Goal: Task Accomplishment & Management: Manage account settings

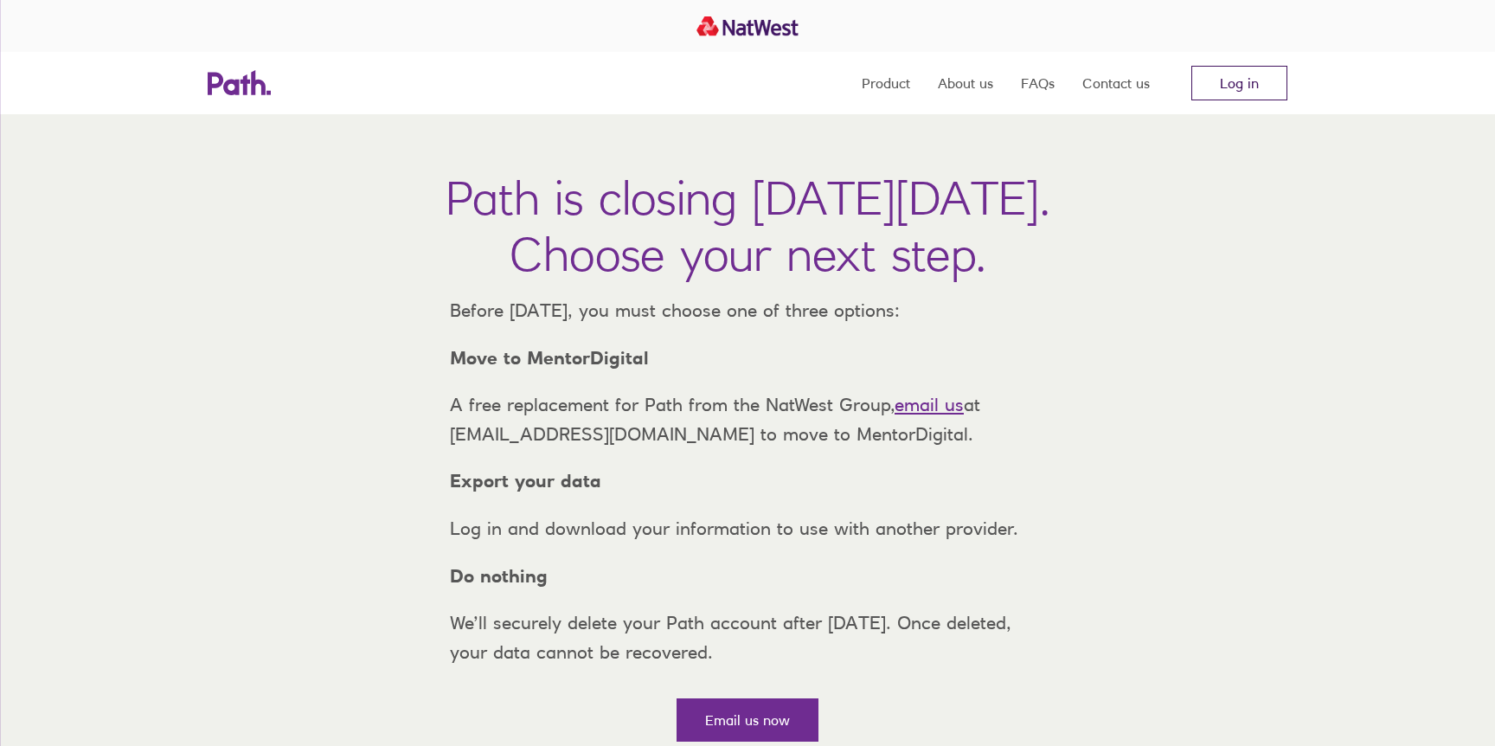
click at [1243, 84] on link "Log in" at bounding box center [1239, 83] width 96 height 35
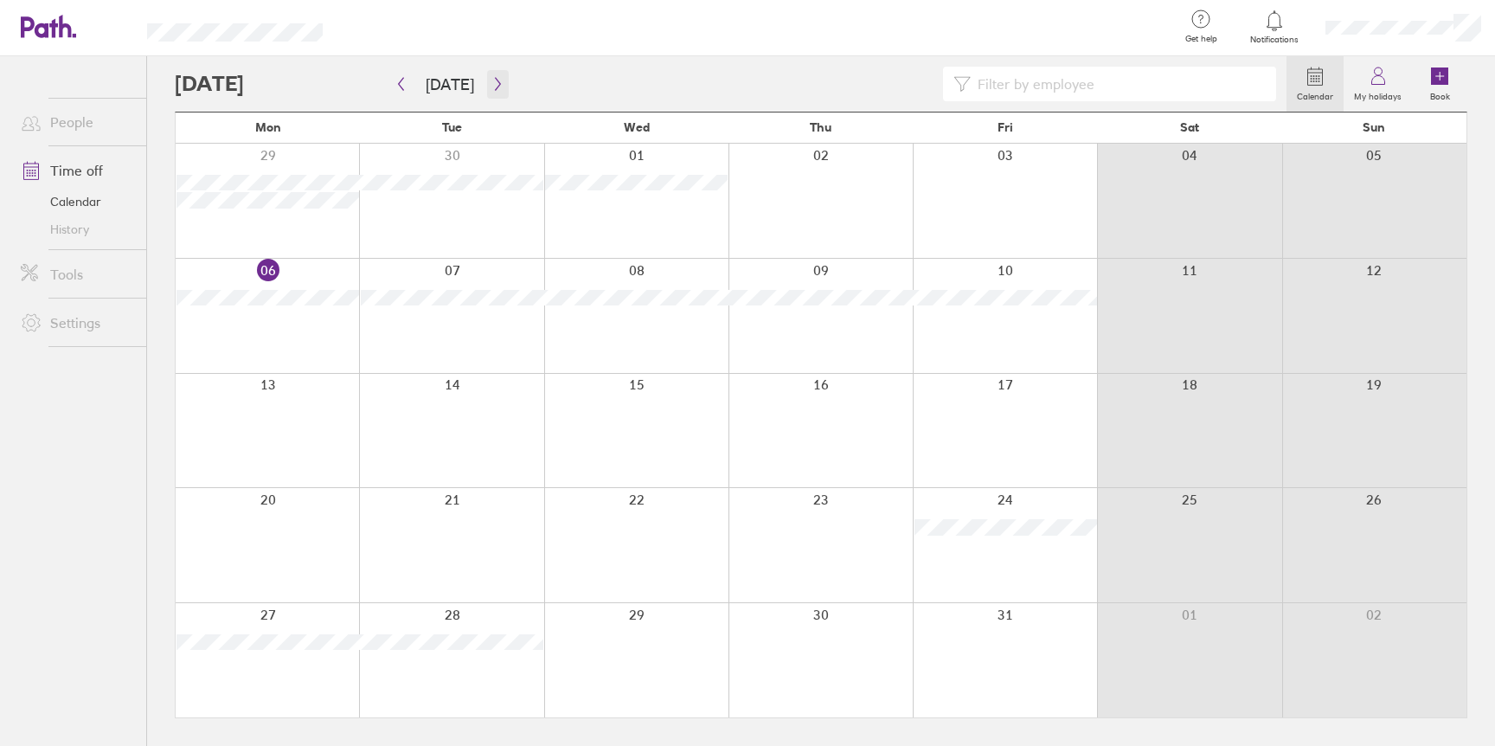
click at [491, 85] on icon "button" at bounding box center [497, 84] width 13 height 14
click at [491, 77] on icon "button" at bounding box center [497, 84] width 13 height 14
